Goal: Find contact information

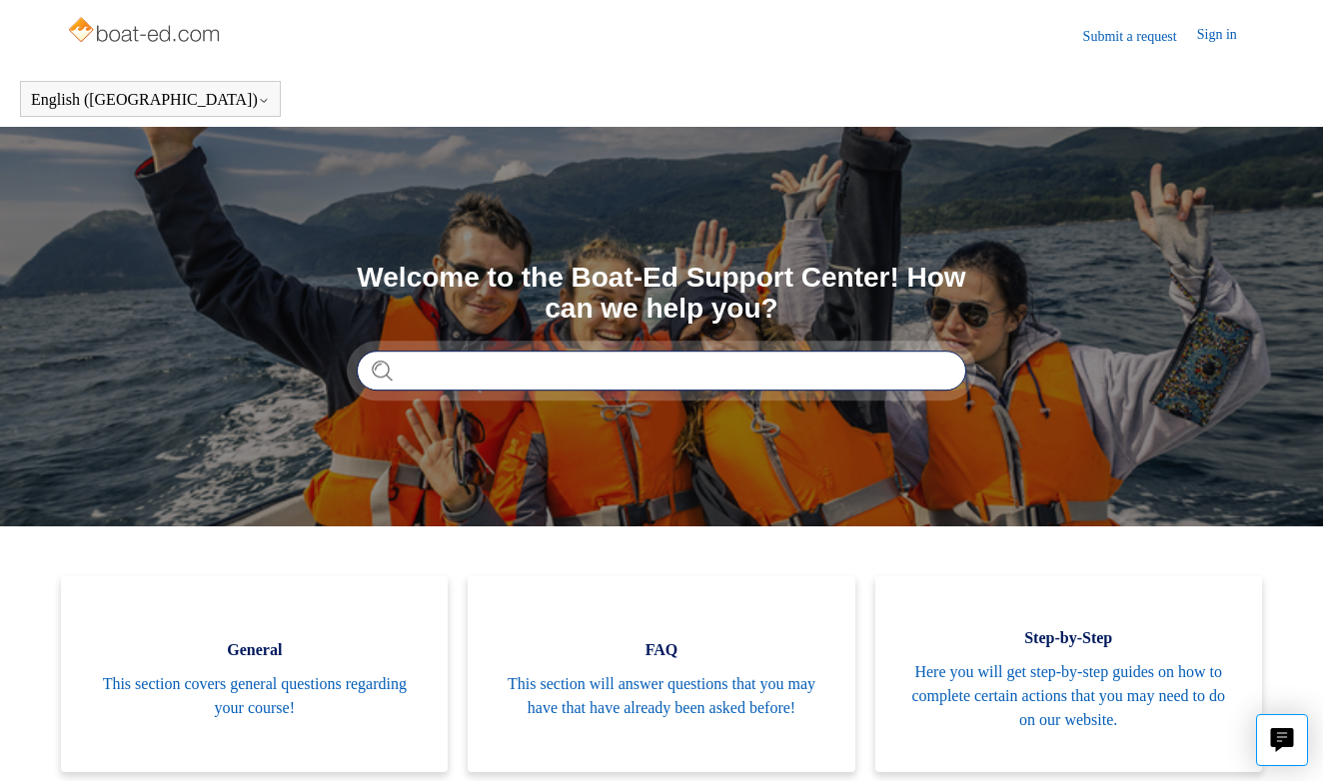
click at [677, 367] on input "Search" at bounding box center [661, 371] width 609 height 40
click at [686, 380] on input "Search" at bounding box center [661, 371] width 609 height 40
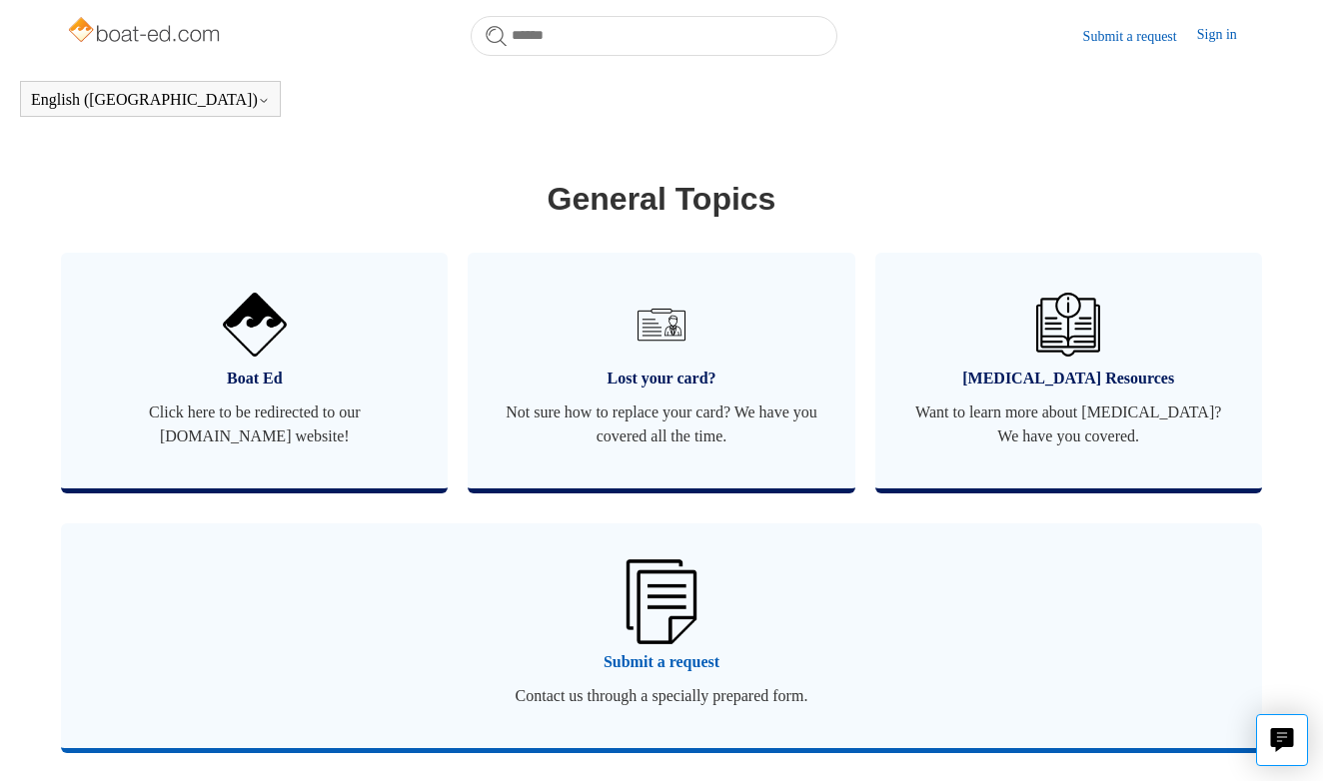
scroll to position [1110, 0]
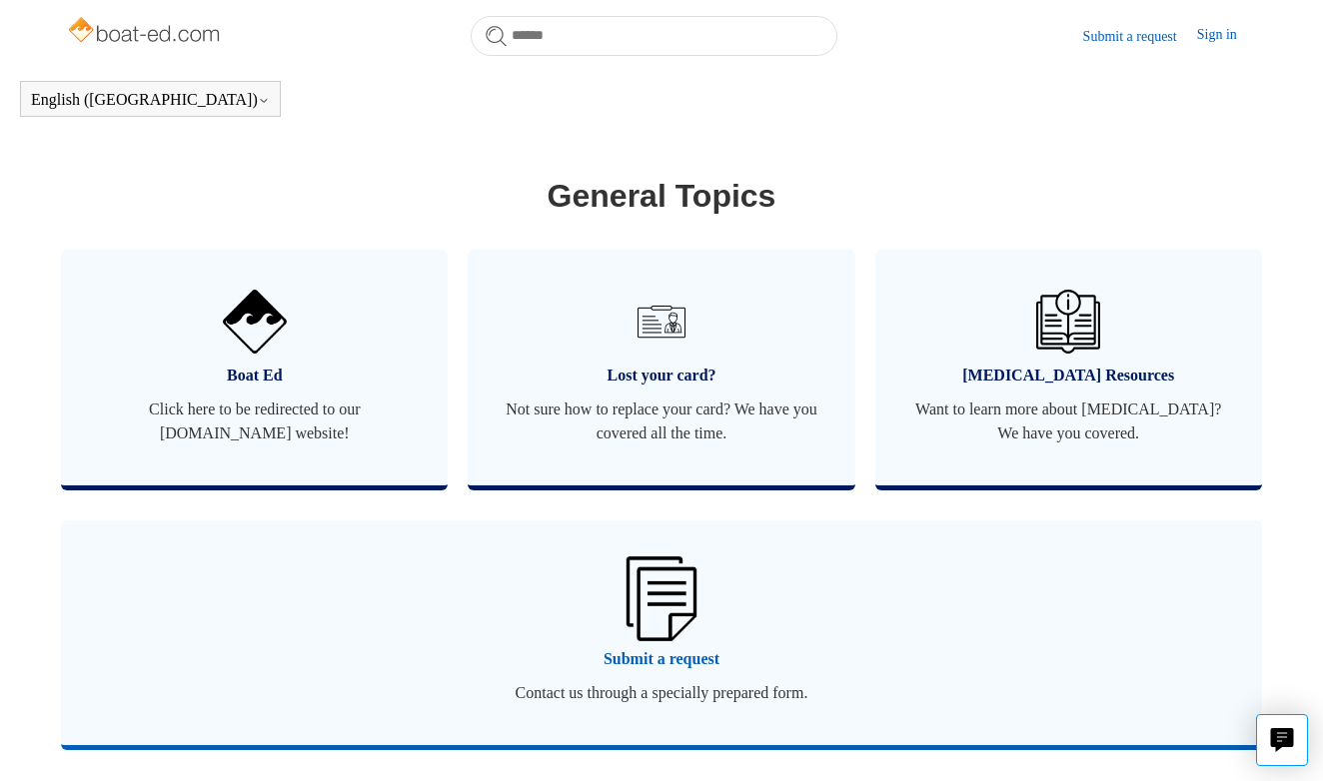
click at [662, 659] on span "Submit a request" at bounding box center [661, 659] width 1141 height 24
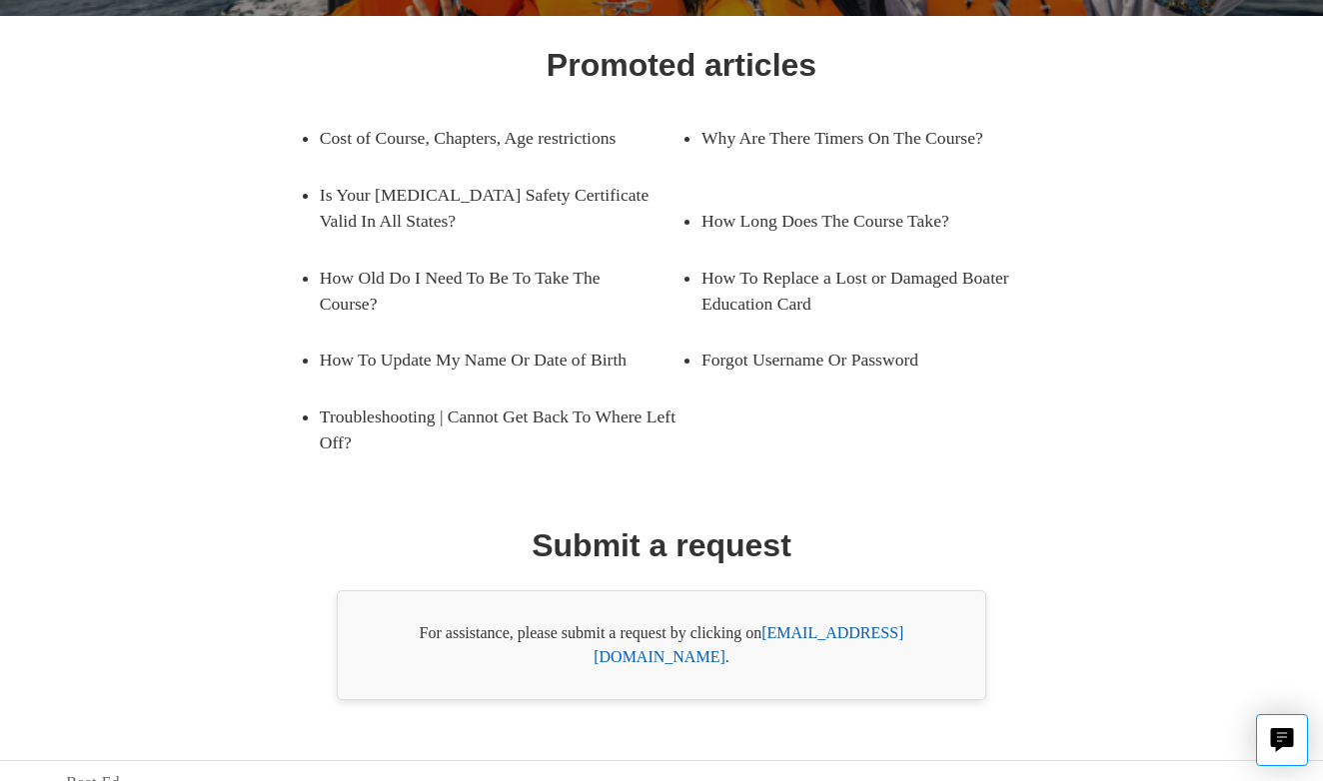
scroll to position [295, 0]
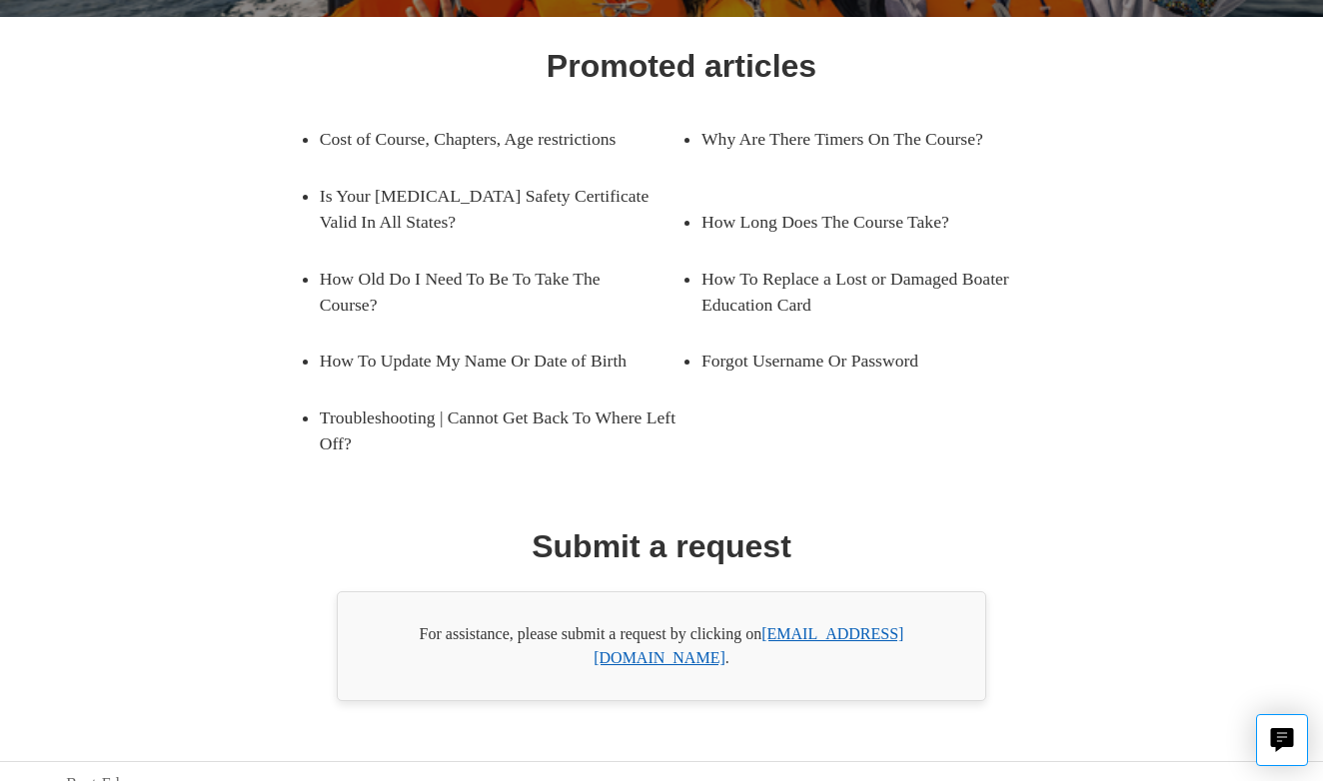
click at [802, 631] on link "support@boat-ed.com" at bounding box center [748, 645] width 310 height 41
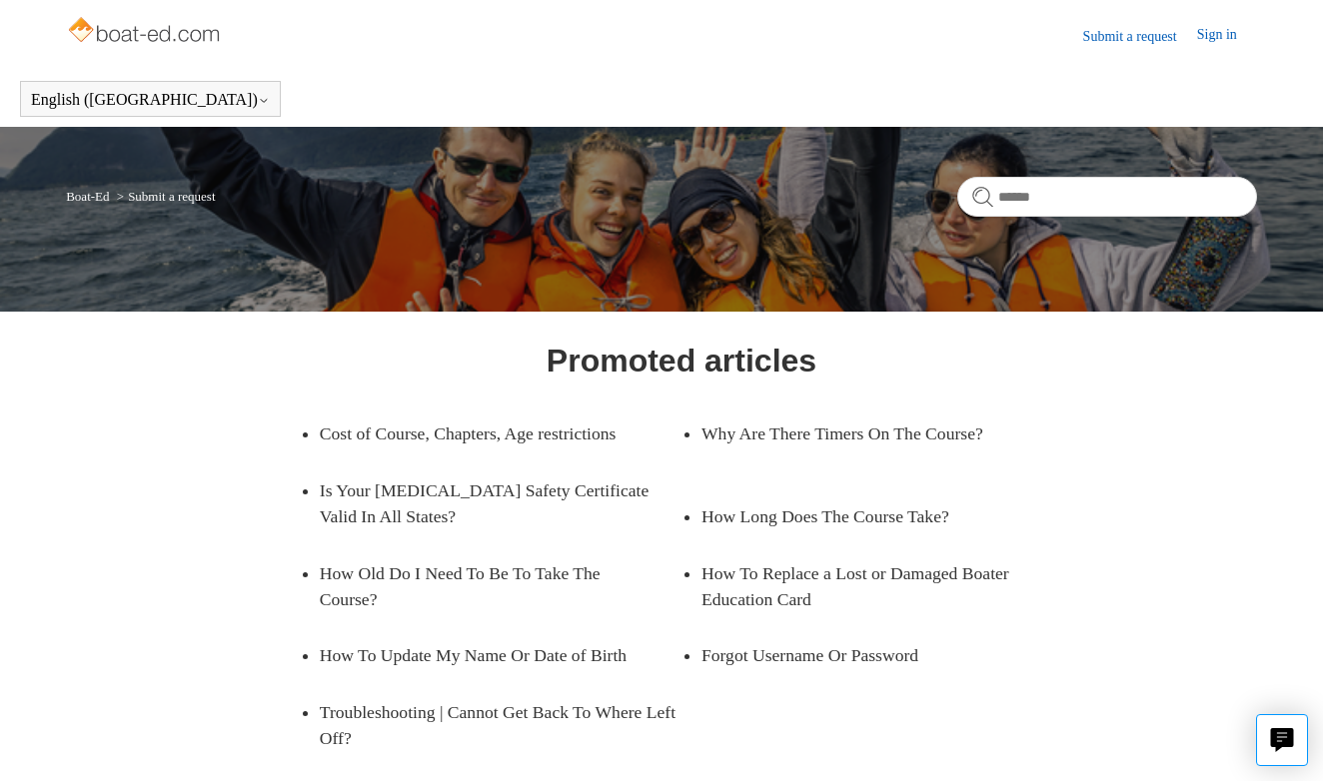
scroll to position [0, 0]
click at [1223, 38] on link "Sign in" at bounding box center [1227, 36] width 60 height 24
click at [142, 28] on img at bounding box center [145, 32] width 159 height 40
